Goal: Task Accomplishment & Management: Use online tool/utility

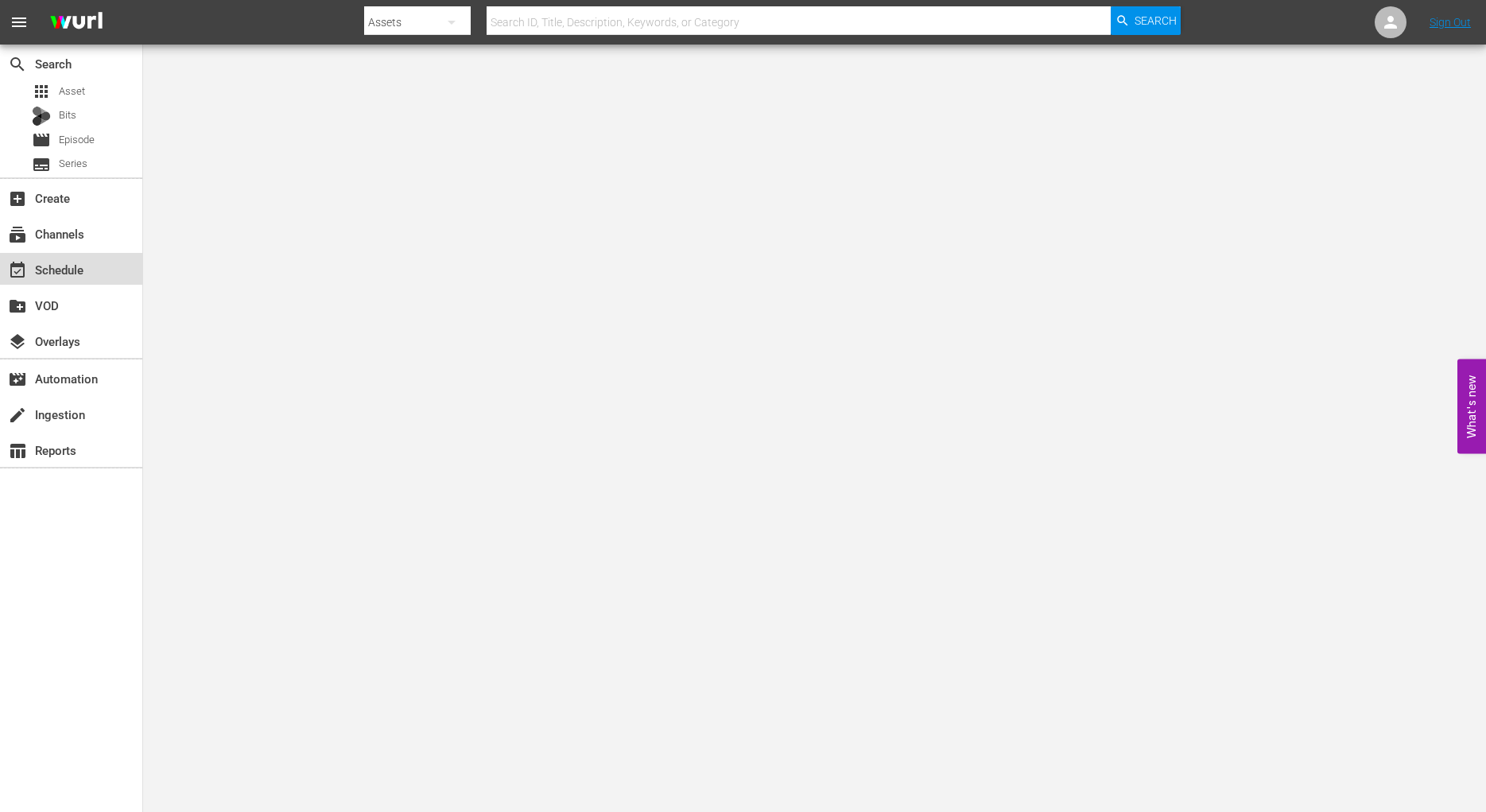
click at [66, 263] on div "event_available Schedule" at bounding box center [44, 266] width 89 height 14
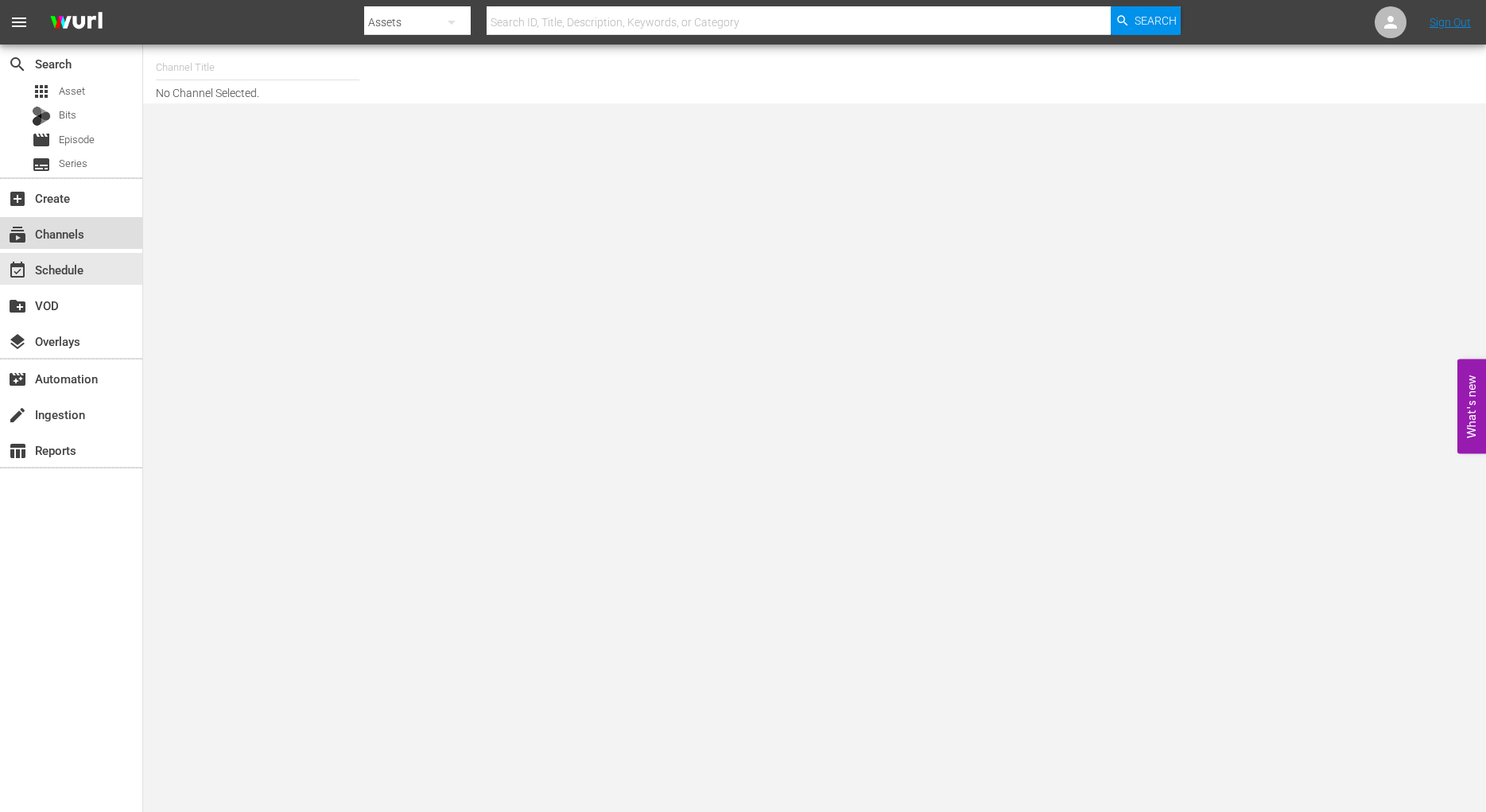
click at [72, 231] on div "subscriptions Channels" at bounding box center [44, 231] width 89 height 14
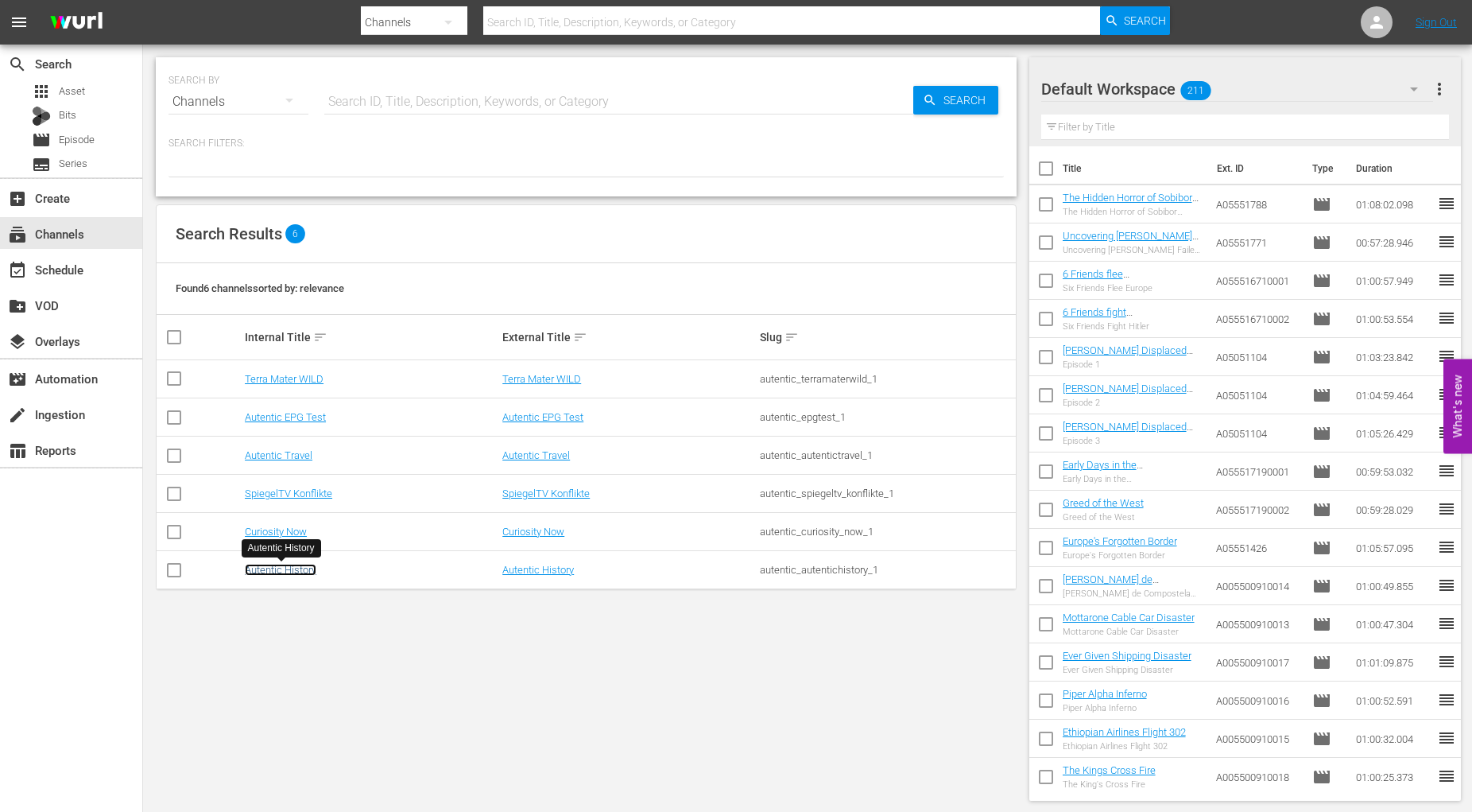
click at [298, 566] on link "Autentic History" at bounding box center [280, 570] width 72 height 12
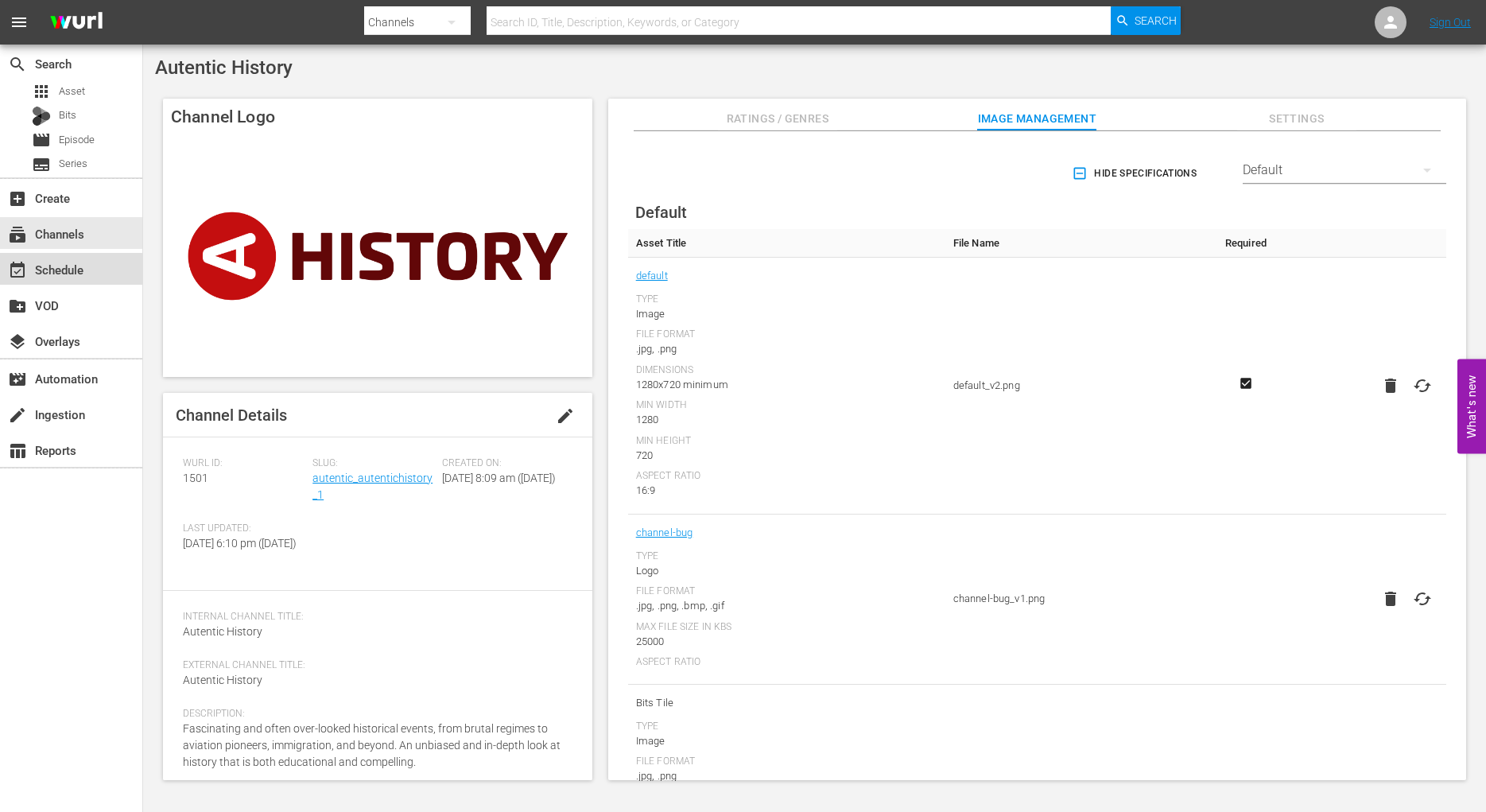
click at [54, 272] on div "event_available Schedule" at bounding box center [44, 266] width 89 height 14
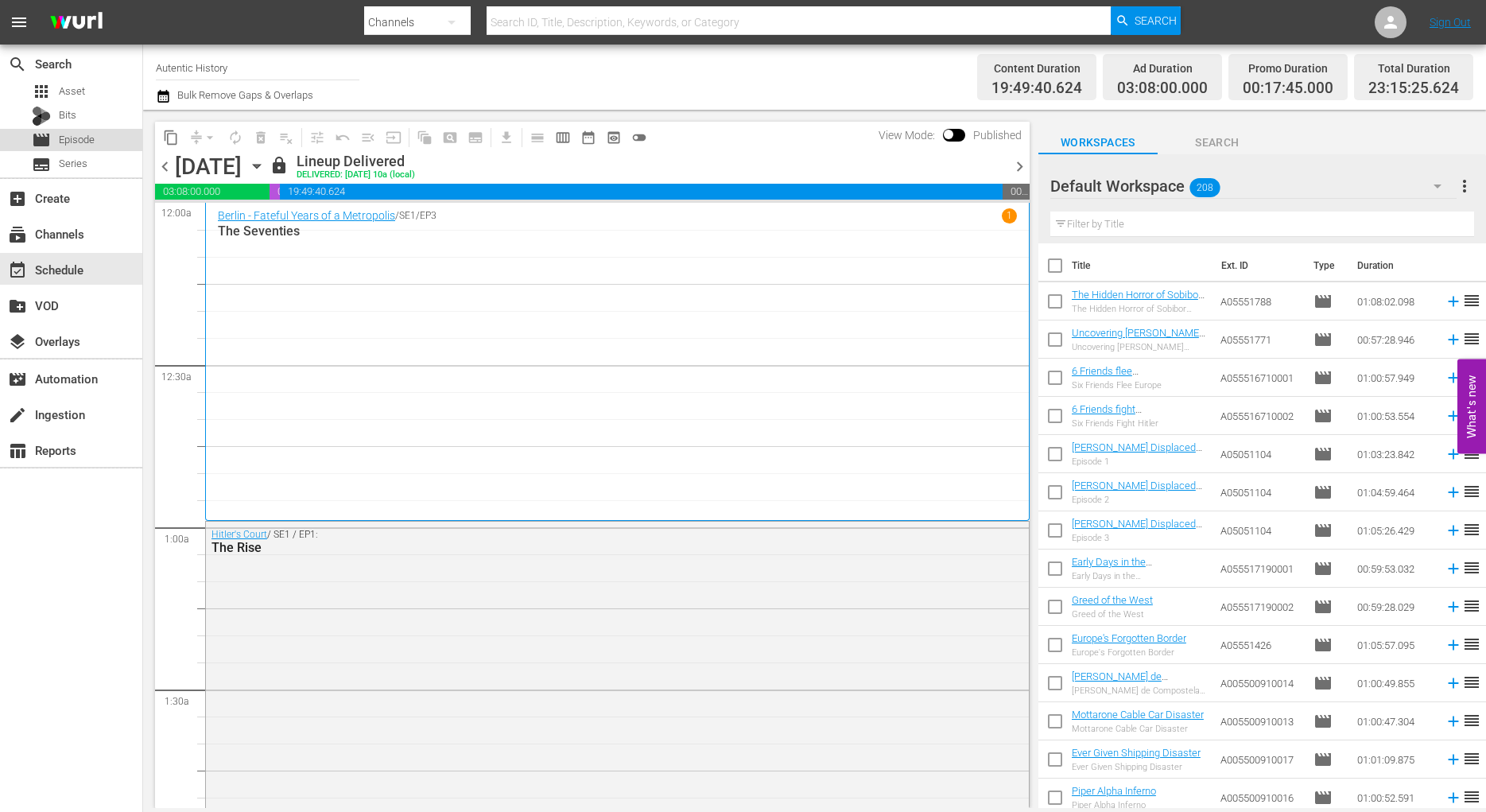
click at [91, 140] on span "Episode" at bounding box center [77, 140] width 36 height 16
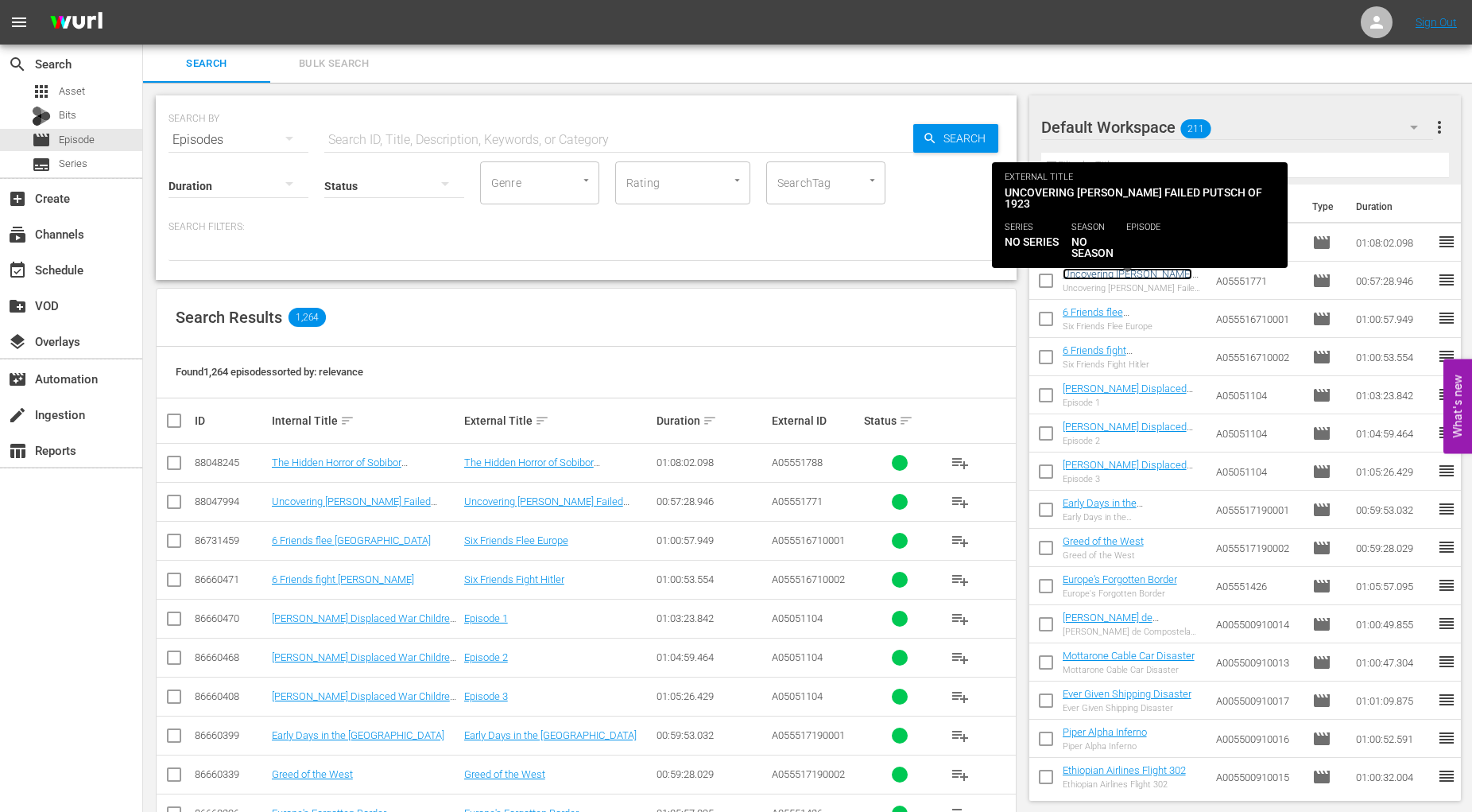
click at [1092, 276] on link "Uncovering [PERSON_NAME] Failed Putsch of 1923" at bounding box center [1128, 279] width 130 height 24
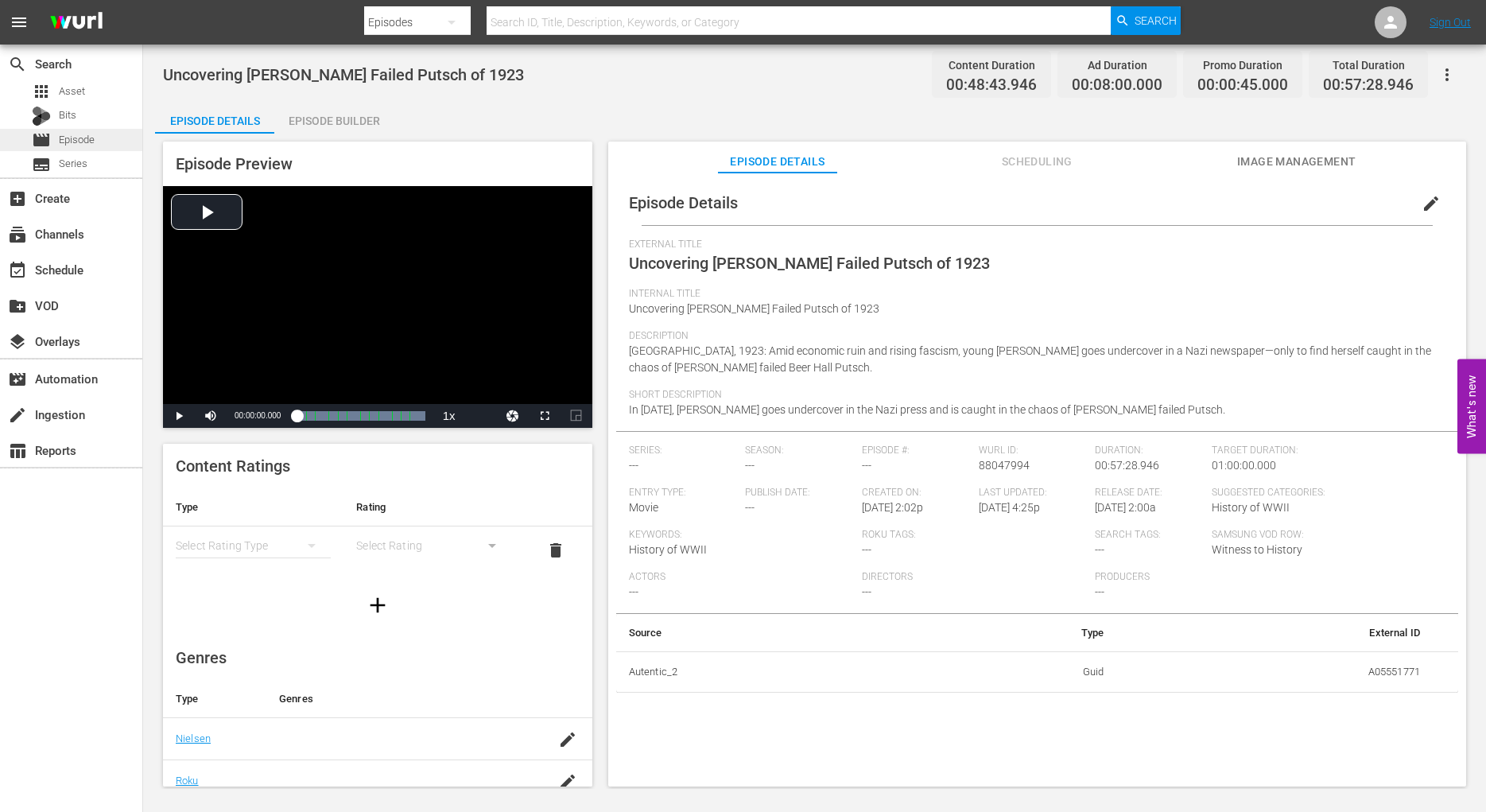
click at [70, 138] on span "Episode" at bounding box center [77, 140] width 36 height 16
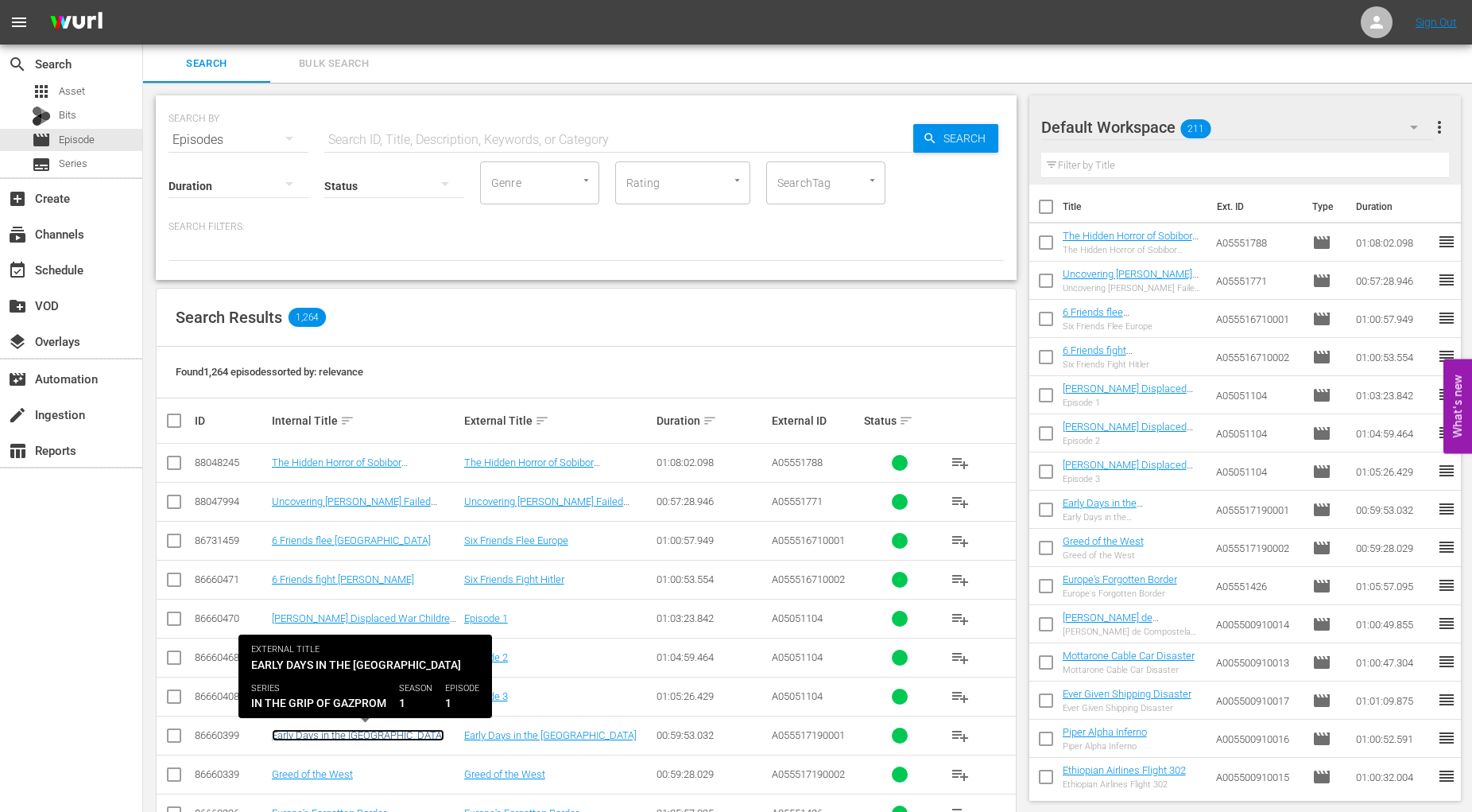
click at [341, 736] on link "Early Days in the [GEOGRAPHIC_DATA]" at bounding box center [358, 735] width 173 height 12
